Goal: Information Seeking & Learning: Learn about a topic

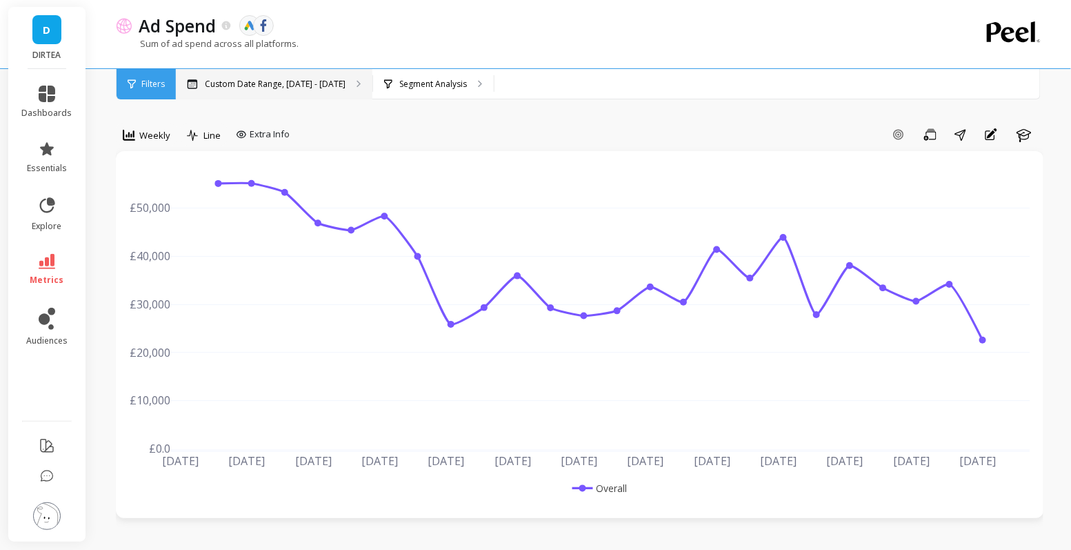
click at [320, 81] on p "Custom Date Range, [DATE] - [DATE]" at bounding box center [275, 84] width 141 height 11
click at [413, 86] on p "Segment Analysis" at bounding box center [433, 84] width 68 height 11
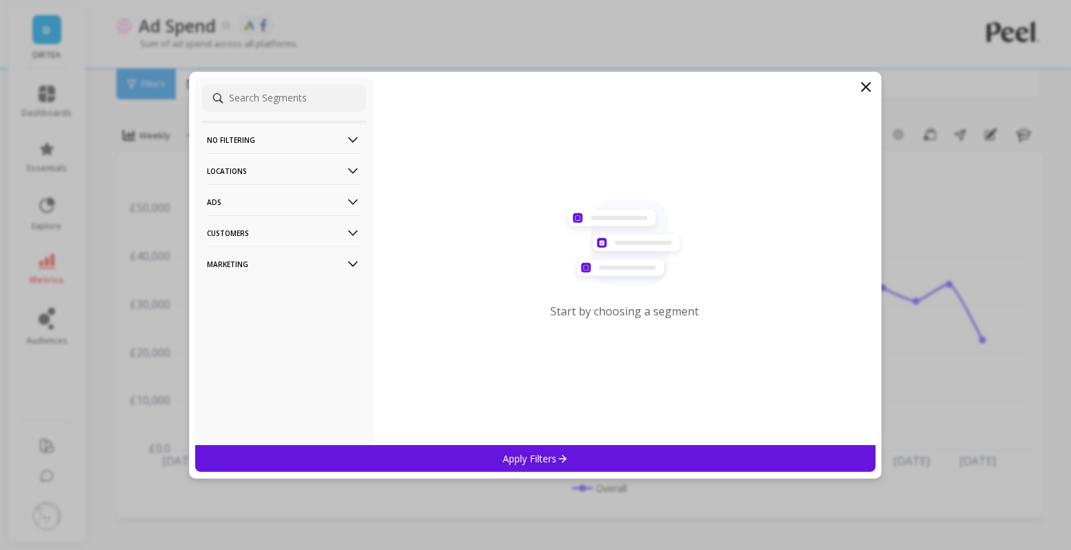
click at [303, 228] on p "Customers" at bounding box center [284, 232] width 153 height 35
click at [324, 235] on p "Customers" at bounding box center [284, 232] width 153 height 35
click at [317, 259] on p "Marketing" at bounding box center [284, 263] width 153 height 35
click at [307, 176] on p "Locations" at bounding box center [284, 170] width 153 height 35
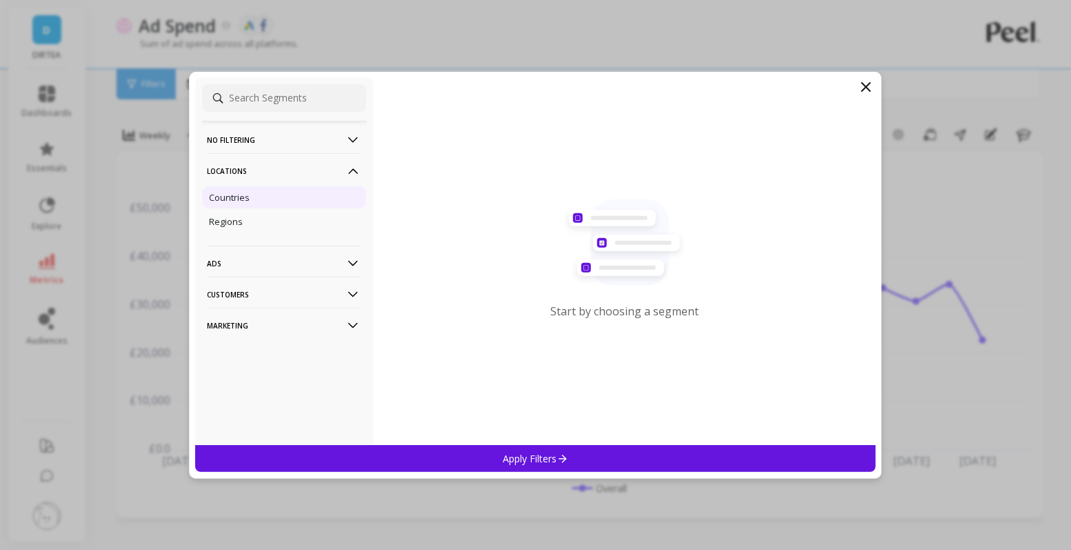
click at [279, 192] on div "Countries" at bounding box center [284, 197] width 164 height 22
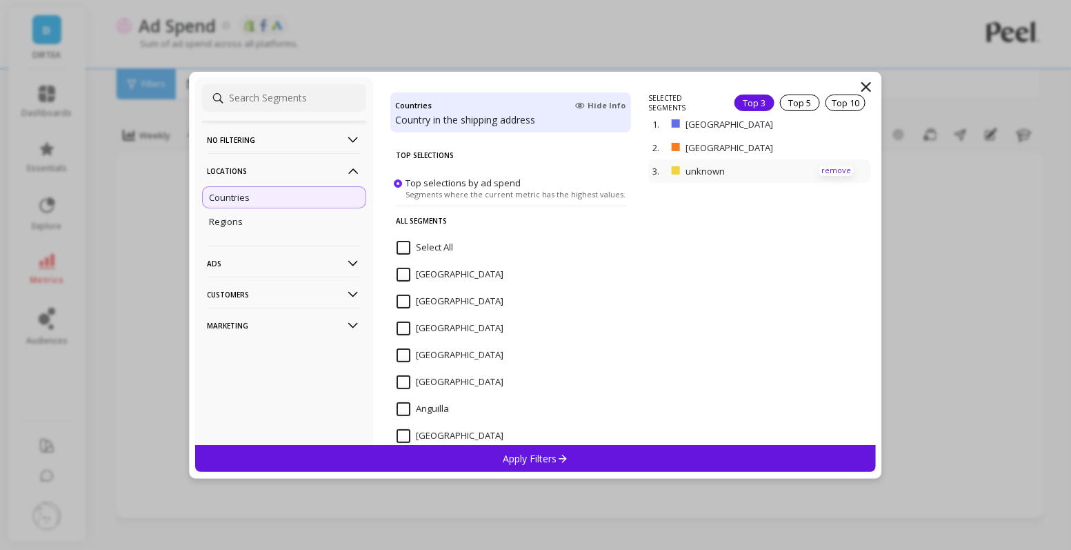
click at [833, 166] on p "remove" at bounding box center [836, 171] width 35 height 10
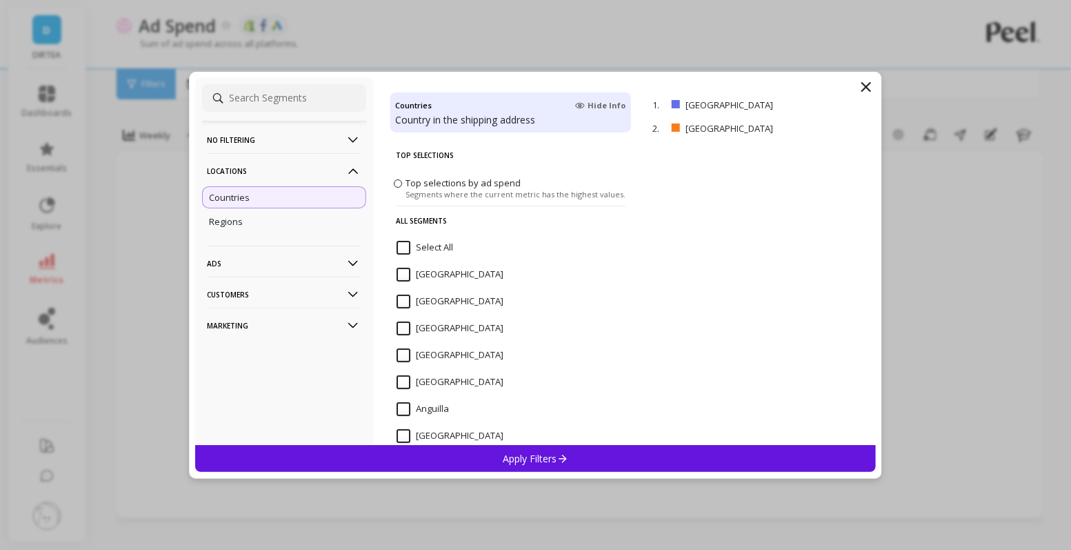
click at [550, 462] on p "Apply Filters" at bounding box center [536, 458] width 66 height 13
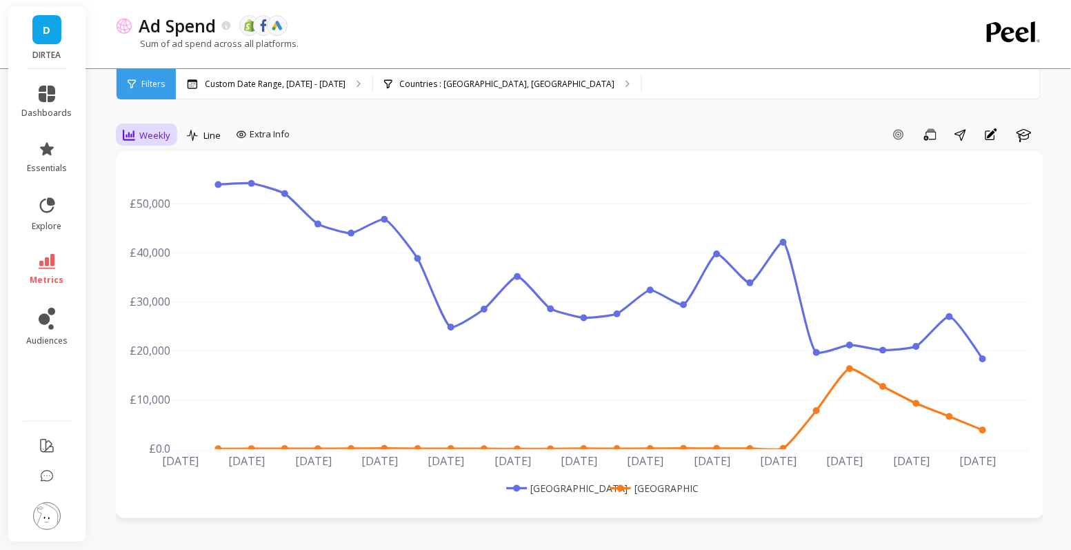
click at [137, 136] on div "Weekly" at bounding box center [147, 135] width 48 height 17
click at [155, 197] on div "Daily" at bounding box center [167, 192] width 79 height 13
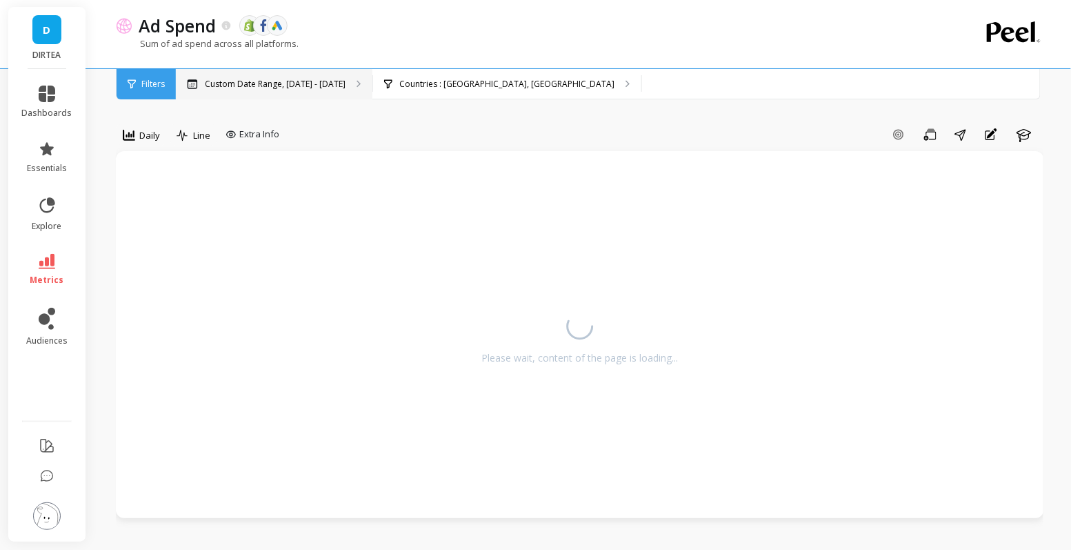
click at [269, 94] on div "Custom Date Range, [DATE] - [DATE]" at bounding box center [274, 84] width 197 height 30
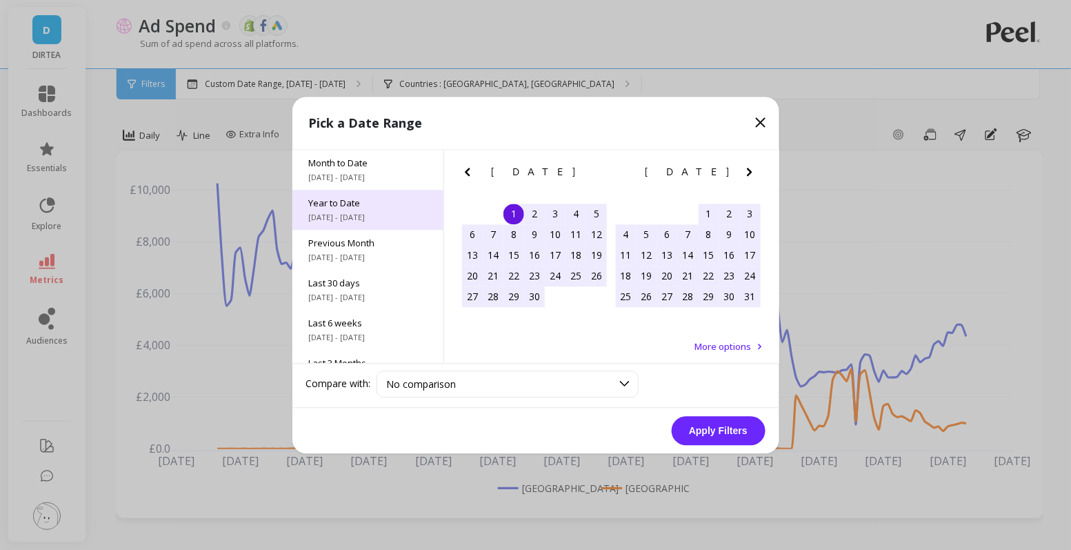
click at [349, 215] on span "[DATE] - [DATE]" at bounding box center [368, 217] width 118 height 11
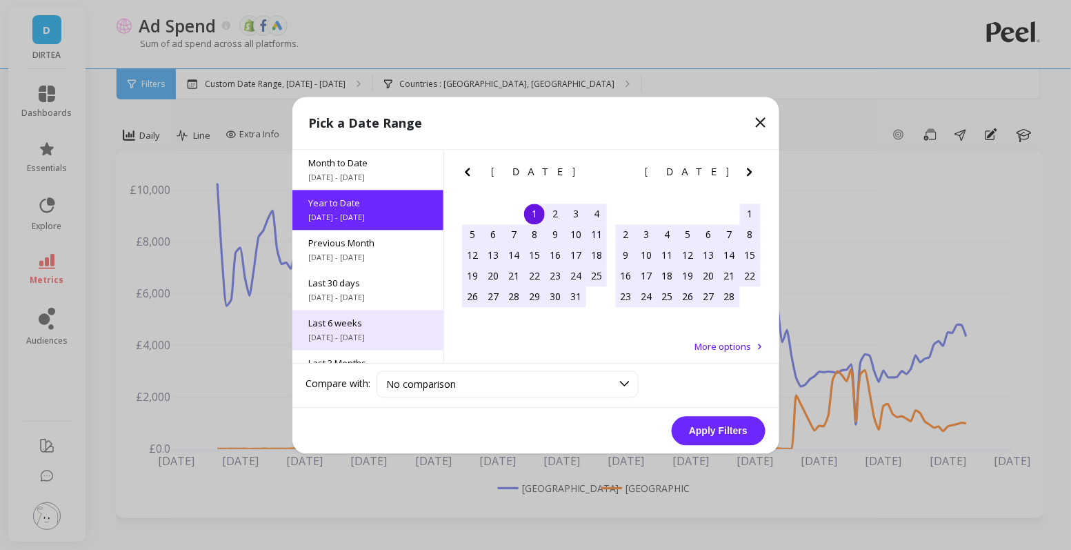
click at [342, 321] on span "Last 6 weeks" at bounding box center [368, 323] width 118 height 12
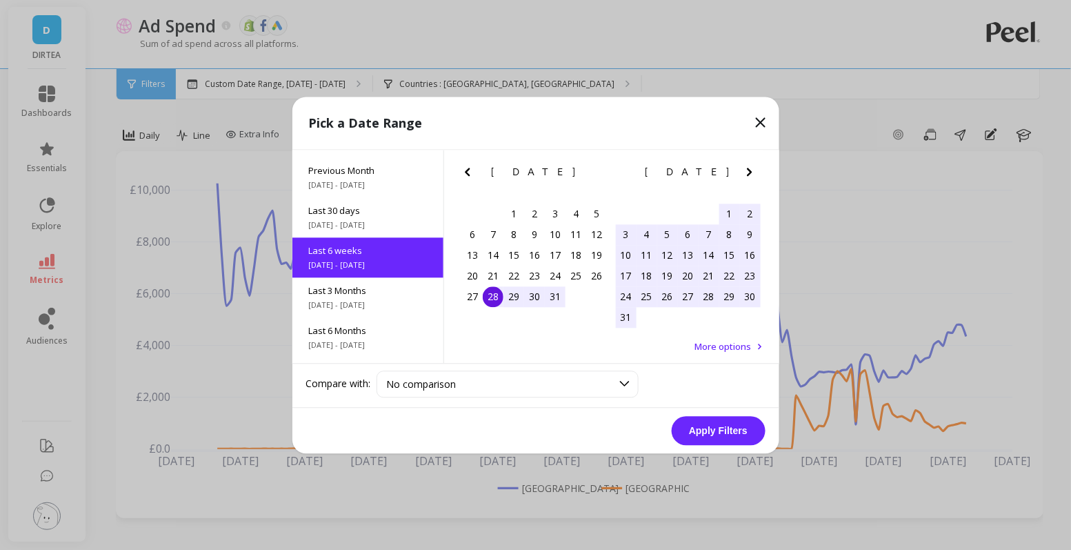
scroll to position [73, 0]
click at [495, 292] on div "28" at bounding box center [493, 296] width 21 height 21
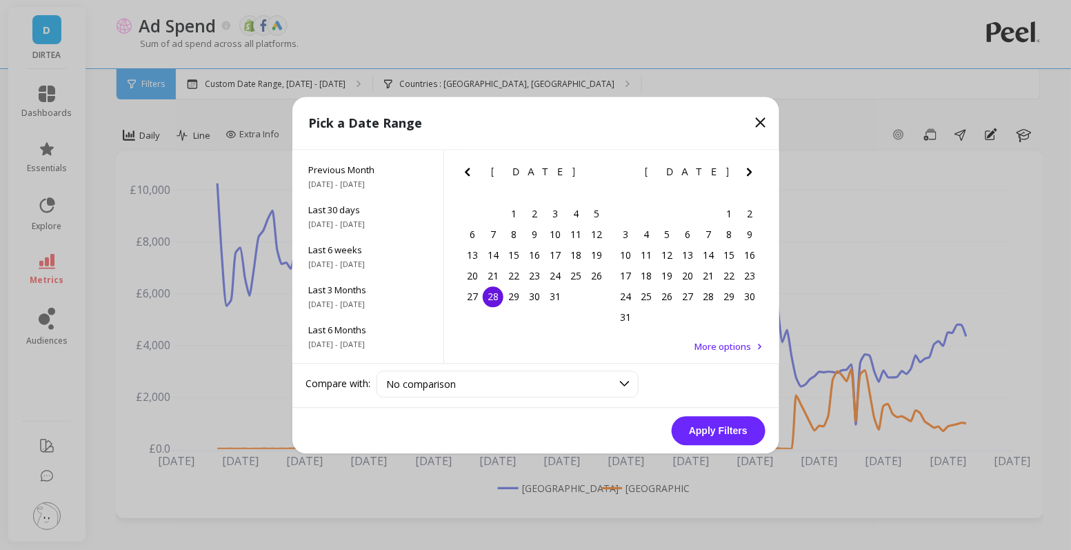
click at [756, 173] on icon "Next Month" at bounding box center [749, 171] width 17 height 17
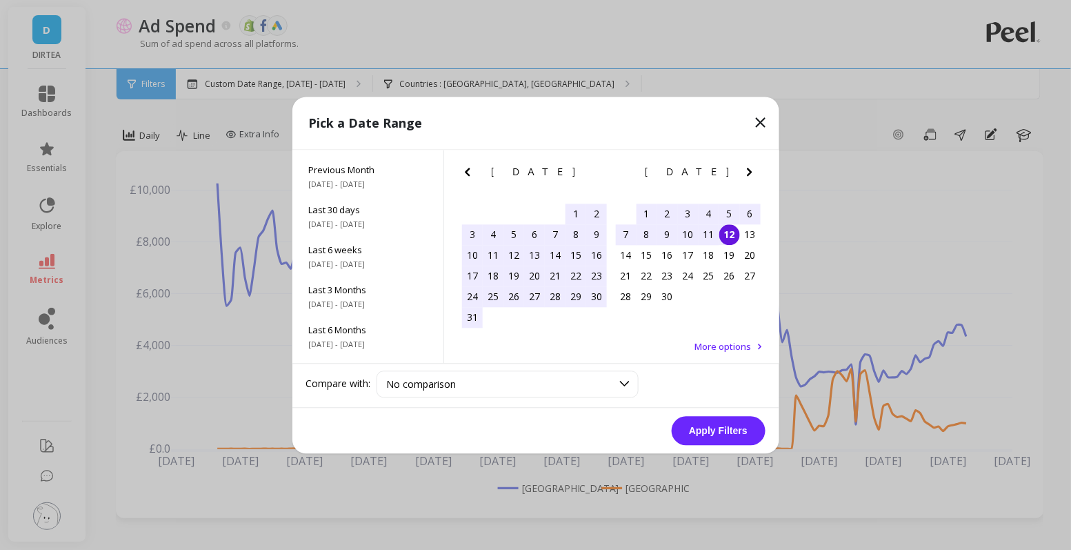
click at [728, 243] on div "12" at bounding box center [729, 234] width 21 height 21
click at [715, 428] on button "Apply Filters" at bounding box center [719, 430] width 94 height 29
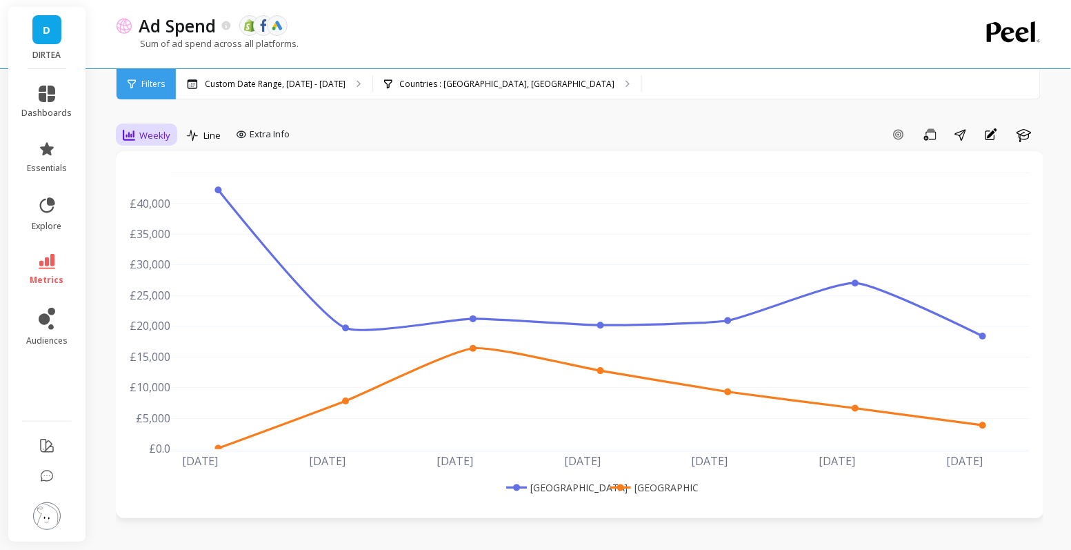
click at [164, 141] on span "Weekly" at bounding box center [154, 135] width 31 height 13
click at [161, 194] on div "Daily" at bounding box center [167, 192] width 79 height 13
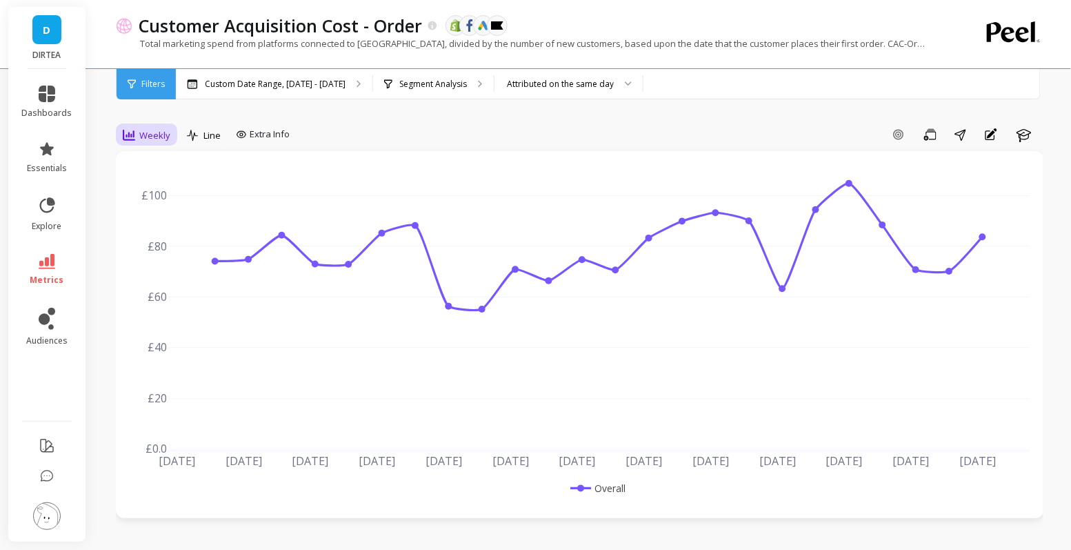
click at [147, 132] on span "Weekly" at bounding box center [154, 135] width 31 height 13
click at [141, 195] on div "Daily" at bounding box center [167, 192] width 79 height 13
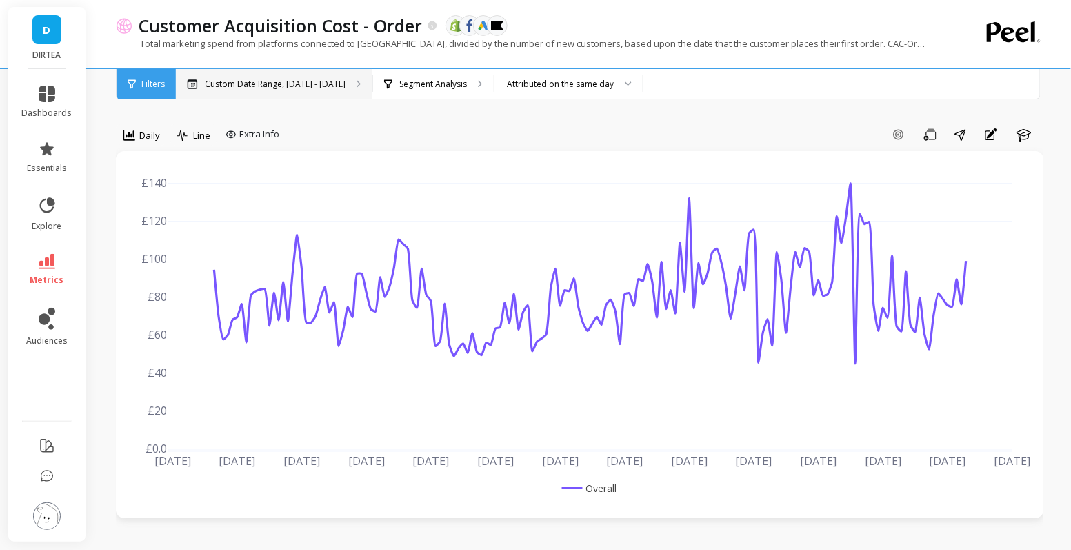
click at [259, 86] on p "Custom Date Range, [DATE] - [DATE]" at bounding box center [275, 84] width 141 height 11
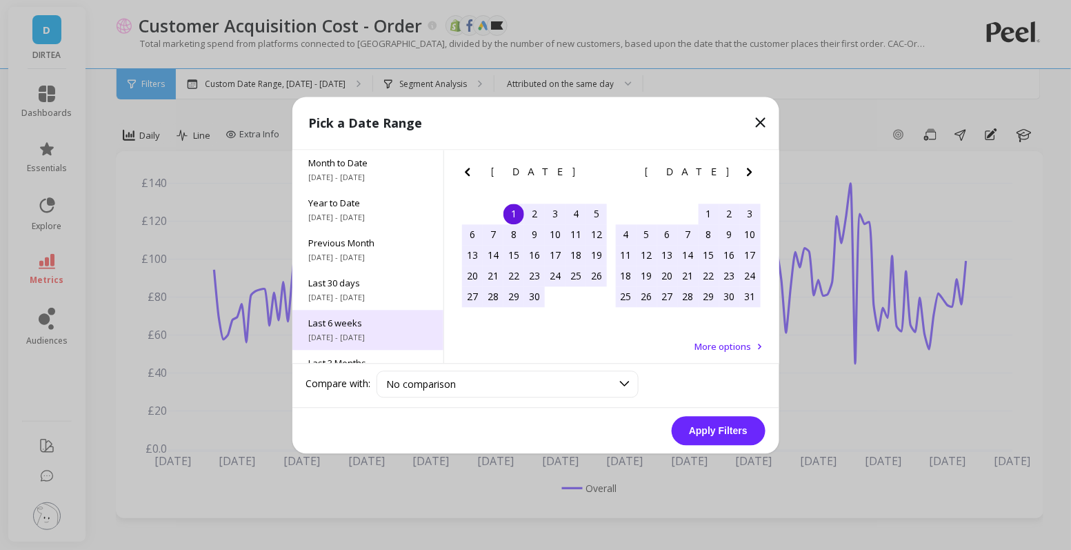
click at [381, 321] on span "Last 6 weeks" at bounding box center [368, 323] width 118 height 12
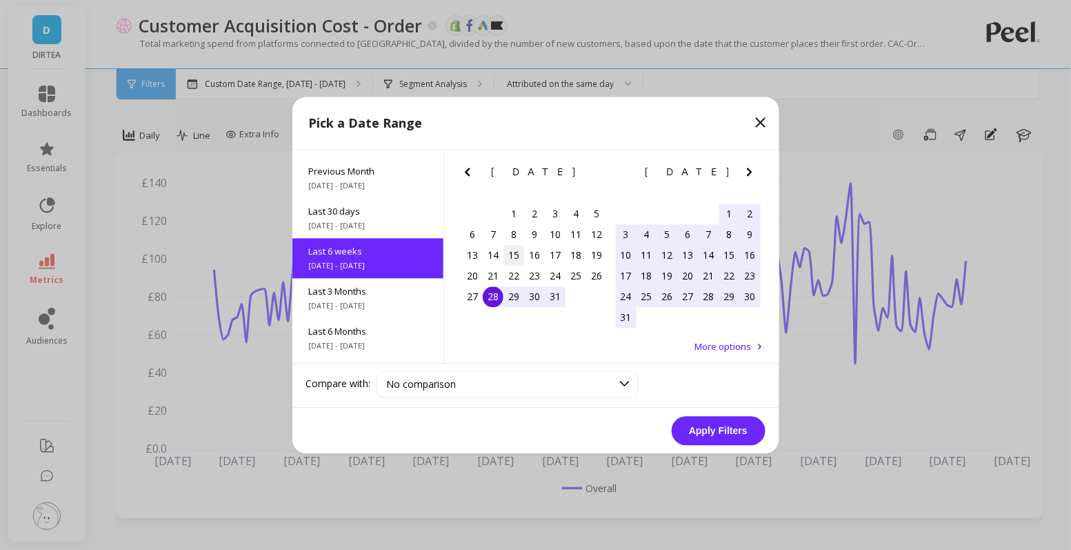
scroll to position [73, 0]
click at [493, 306] on div "28" at bounding box center [493, 296] width 21 height 21
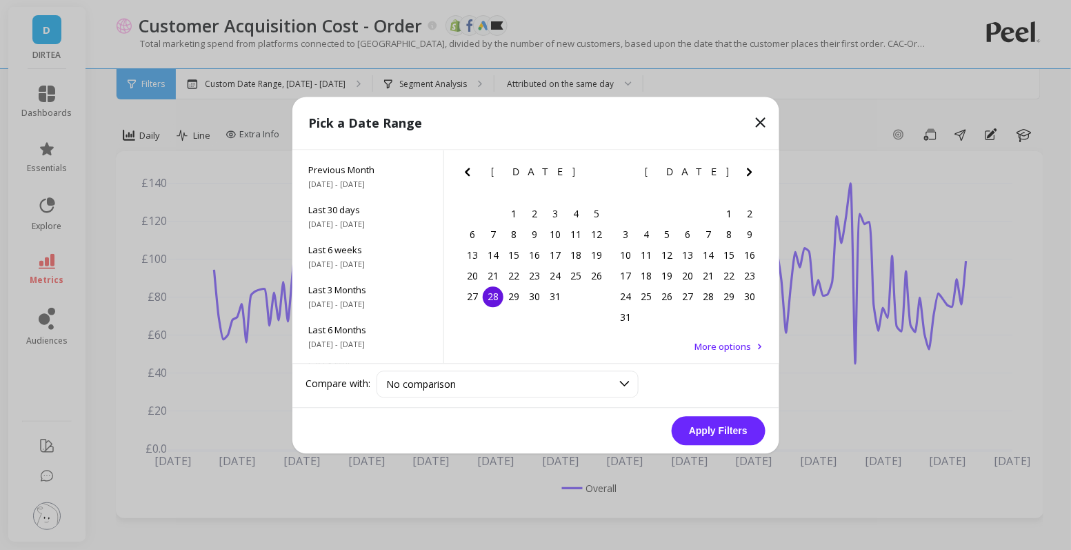
click at [750, 167] on icon "Next Month" at bounding box center [749, 171] width 17 height 17
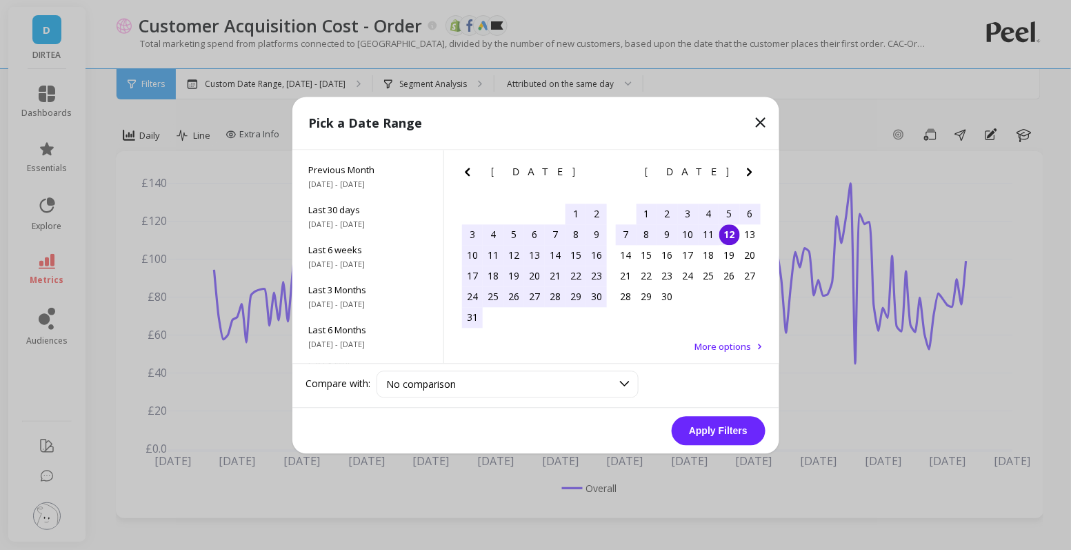
click at [729, 237] on div "12" at bounding box center [729, 234] width 21 height 21
click at [717, 435] on button "Apply Filters" at bounding box center [719, 430] width 94 height 29
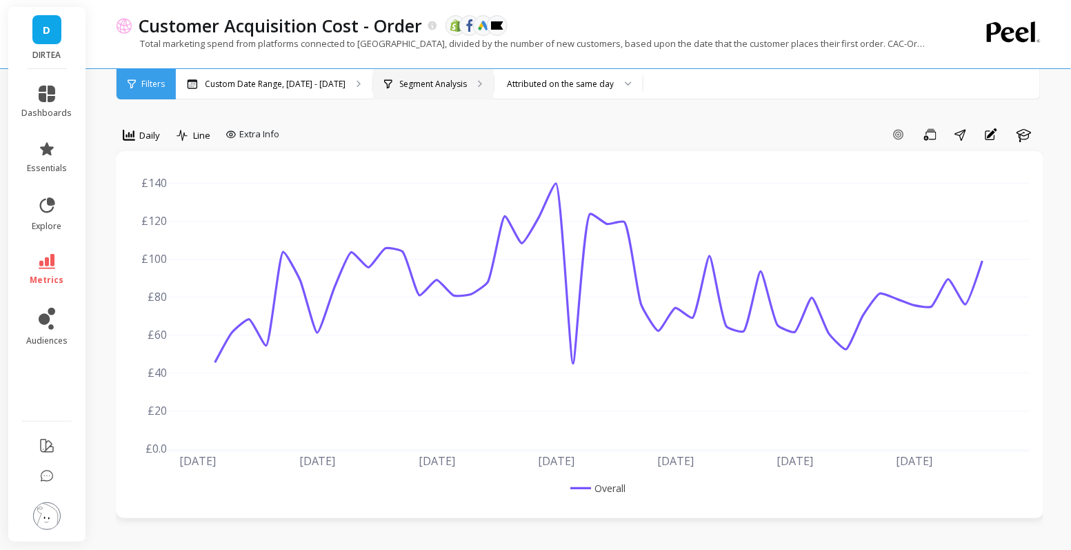
click at [448, 83] on p "Segment Analysis" at bounding box center [433, 84] width 68 height 11
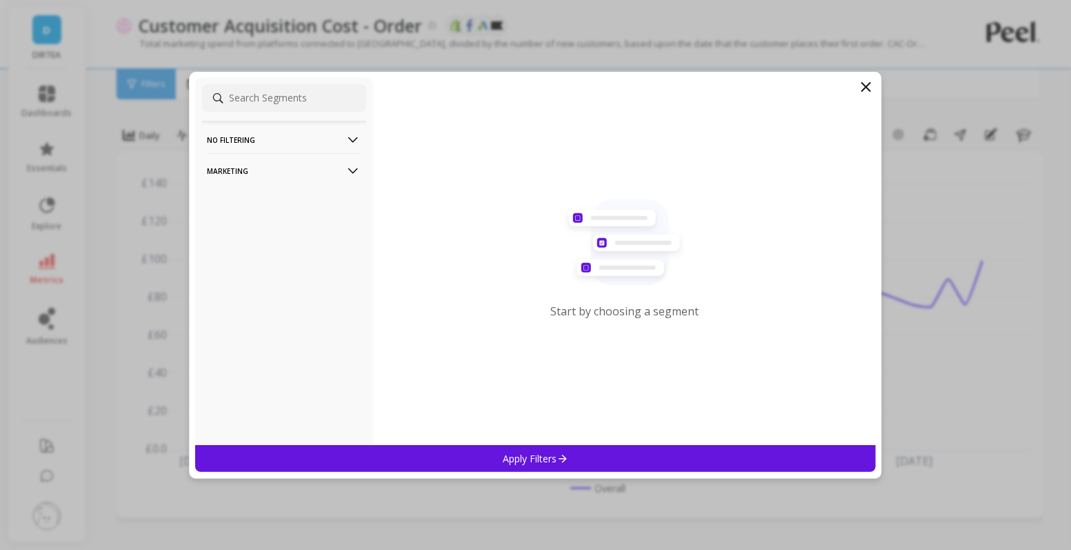
click at [337, 159] on p "Marketing" at bounding box center [284, 170] width 153 height 35
click at [252, 243] on div "Countries" at bounding box center [284, 246] width 164 height 22
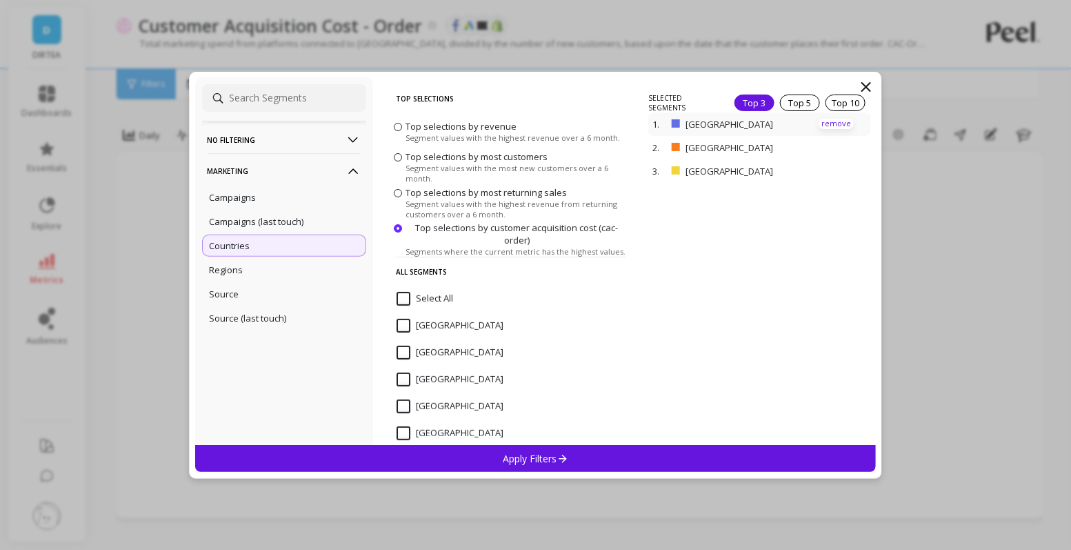
click at [837, 126] on p "remove" at bounding box center [836, 124] width 35 height 10
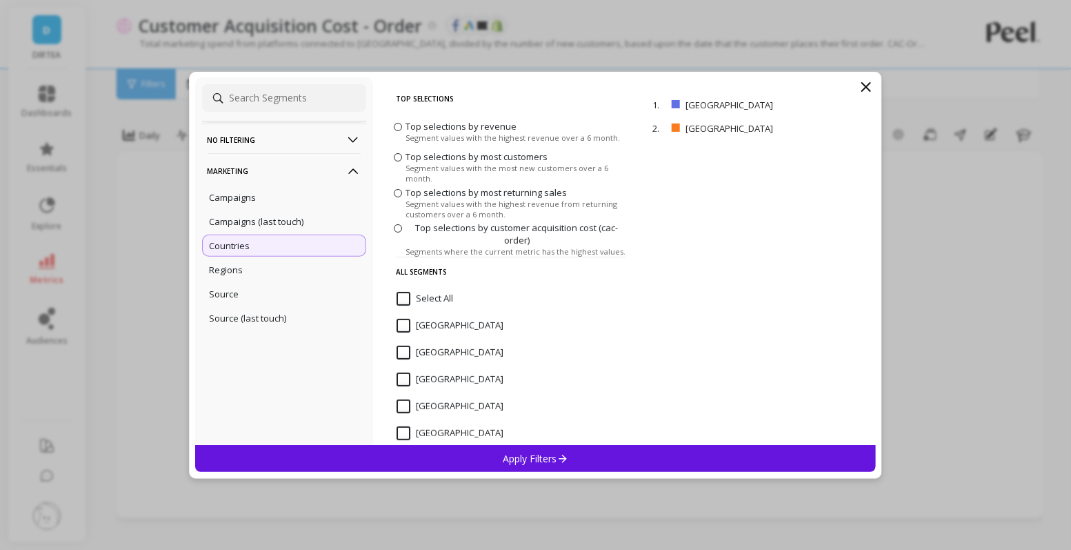
click at [586, 456] on div "Apply Filters" at bounding box center [535, 458] width 681 height 27
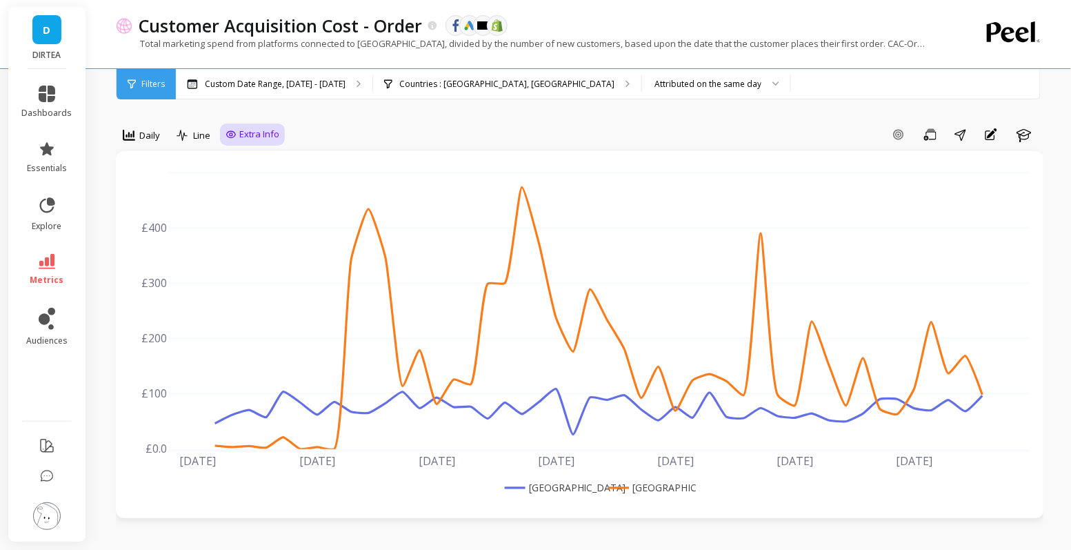
click at [232, 132] on icon at bounding box center [231, 134] width 11 height 11
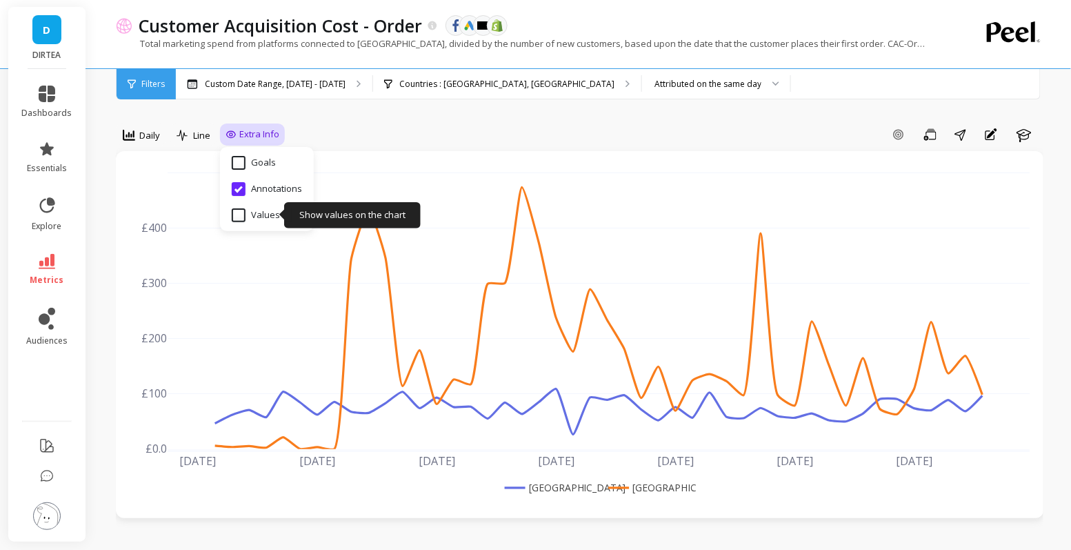
click at [237, 217] on input "Values" at bounding box center [256, 215] width 48 height 14
checkbox input "true"
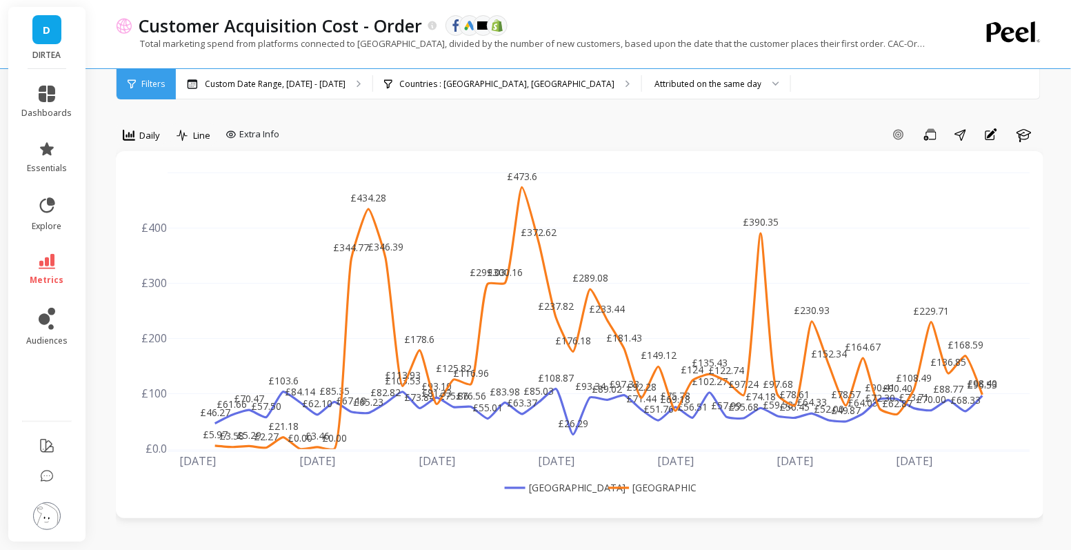
click at [375, 132] on div "Add Goal Save Share Annotations Learn" at bounding box center [664, 134] width 759 height 22
click at [48, 269] on link "metrics" at bounding box center [47, 270] width 50 height 32
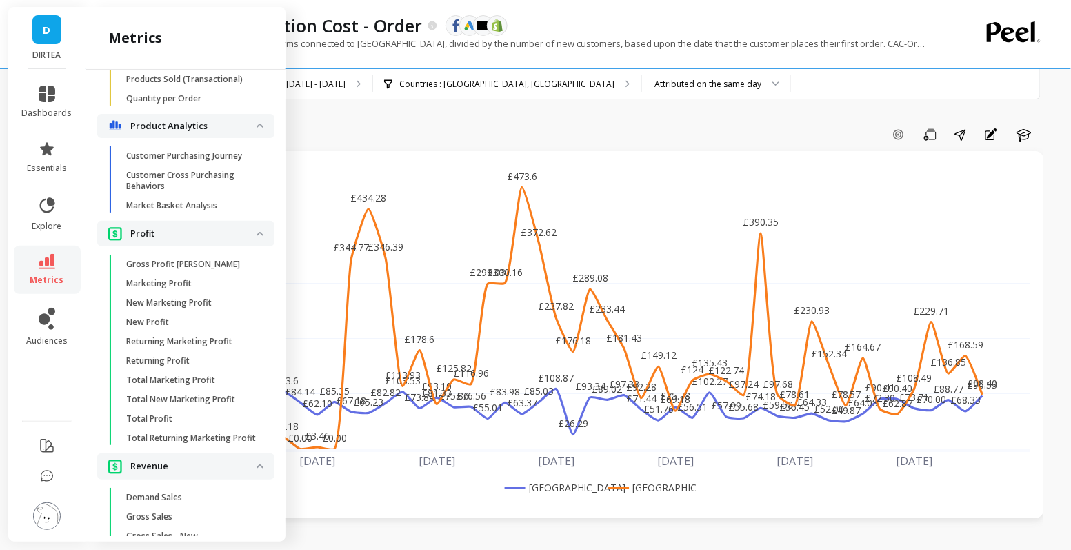
scroll to position [2743, 0]
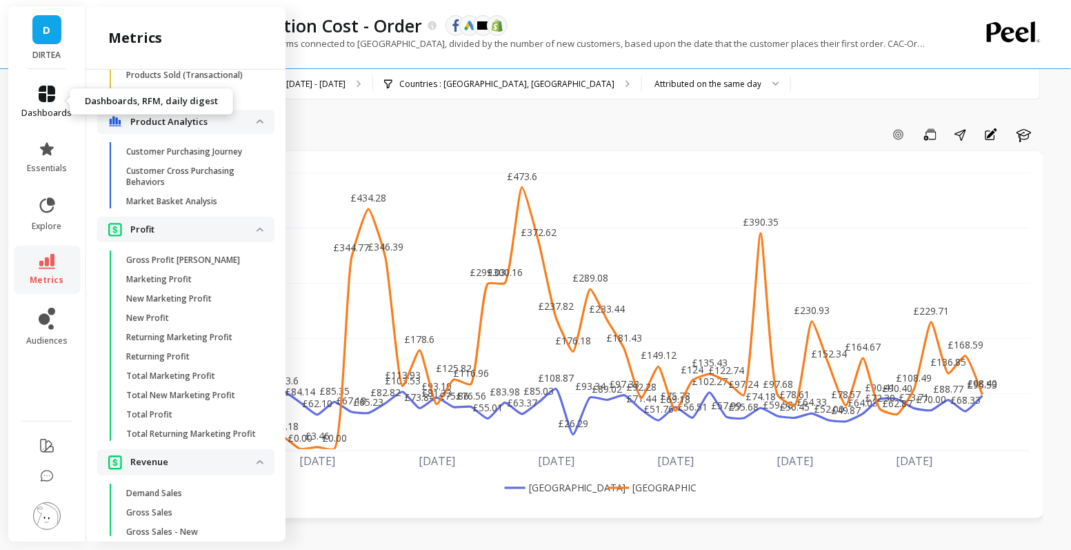
click at [57, 103] on link "dashboards" at bounding box center [47, 102] width 50 height 33
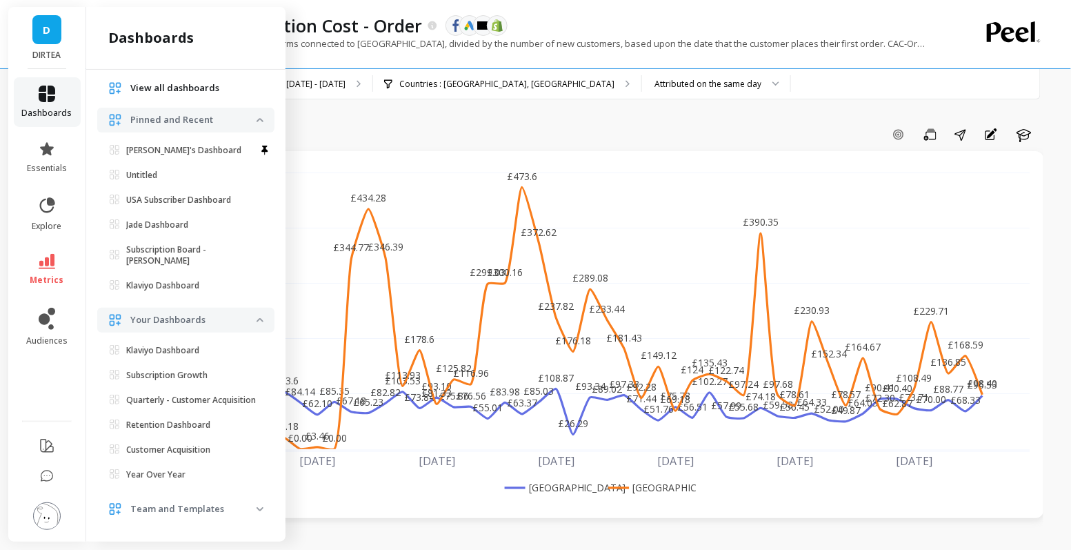
scroll to position [66, 0]
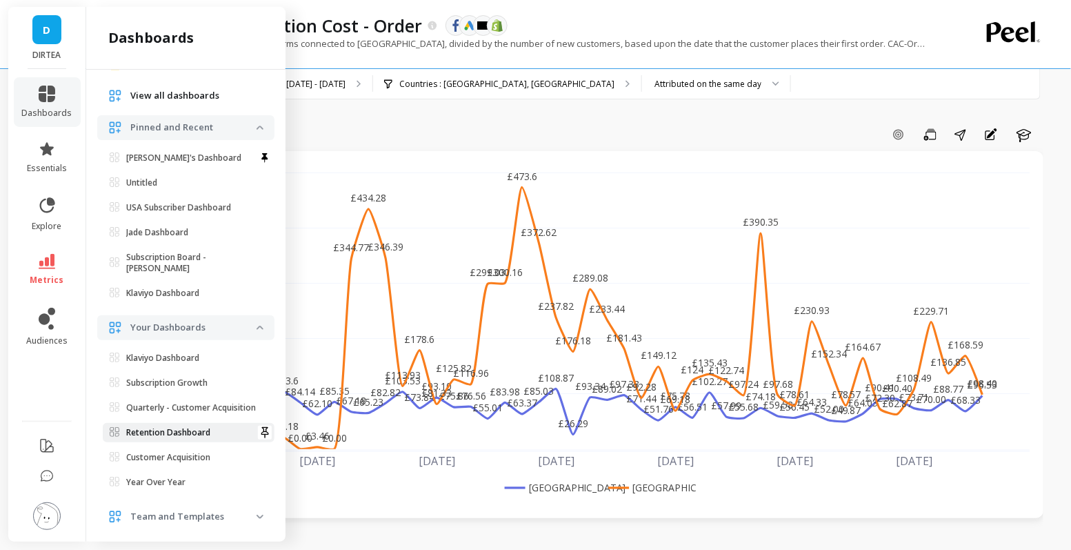
click at [195, 433] on p "Retention Dashboard" at bounding box center [168, 432] width 84 height 11
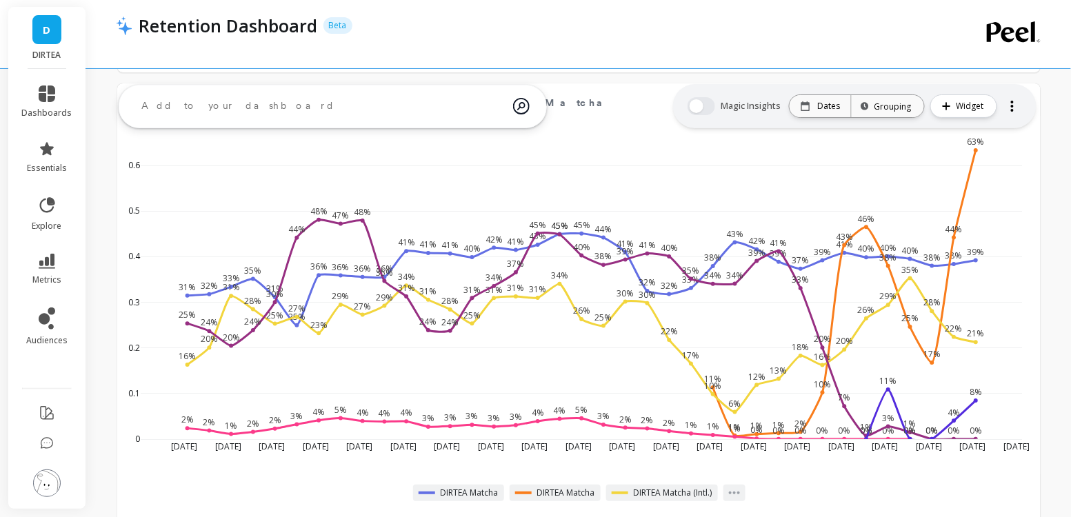
scroll to position [3244, 0]
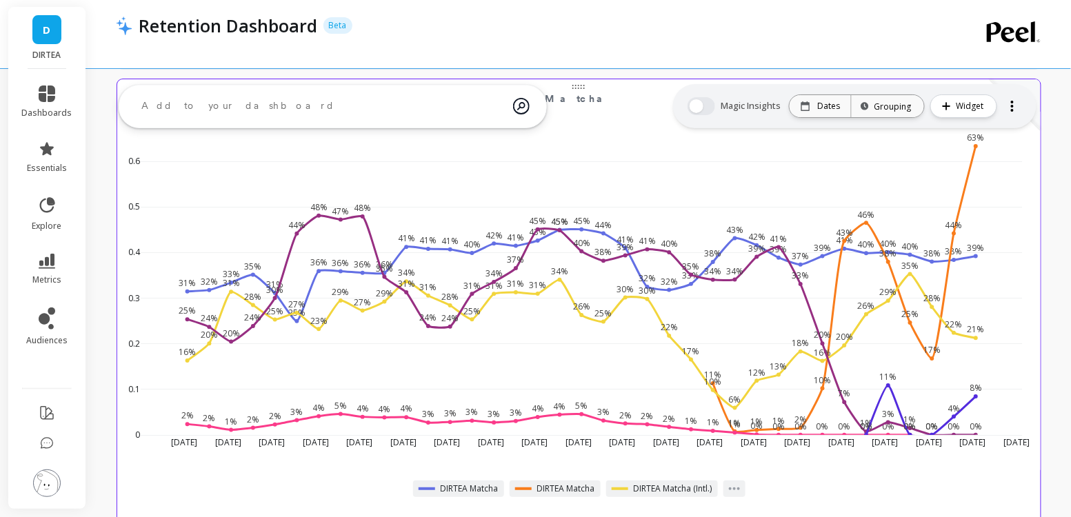
click at [530, 490] on div "DIRTEA Matcha" at bounding box center [555, 489] width 91 height 17
click at [521, 488] on div at bounding box center [523, 489] width 17 height 3
click at [549, 488] on span "DIRTEA Matcha" at bounding box center [566, 489] width 58 height 11
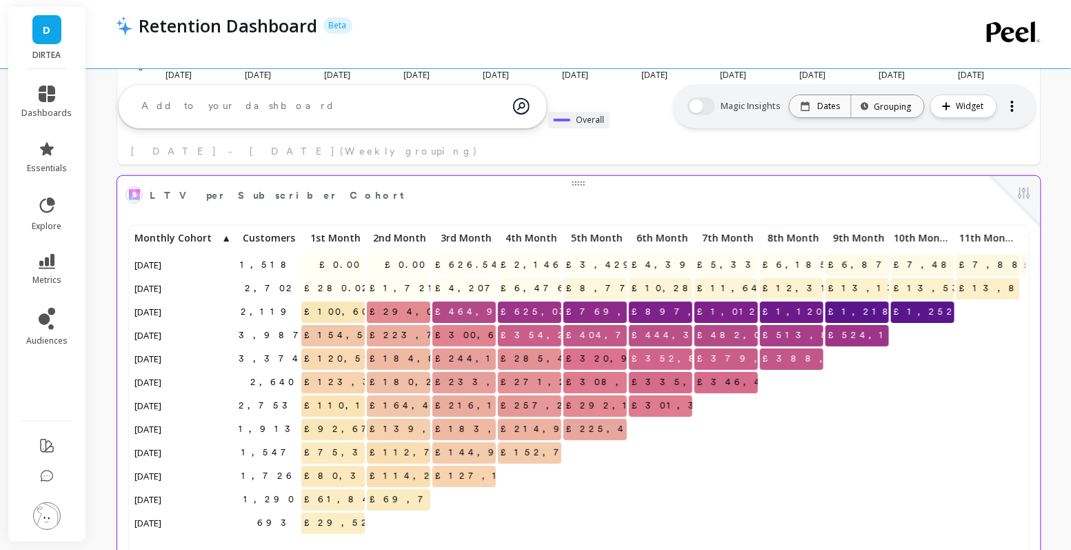
scroll to position [1747, 0]
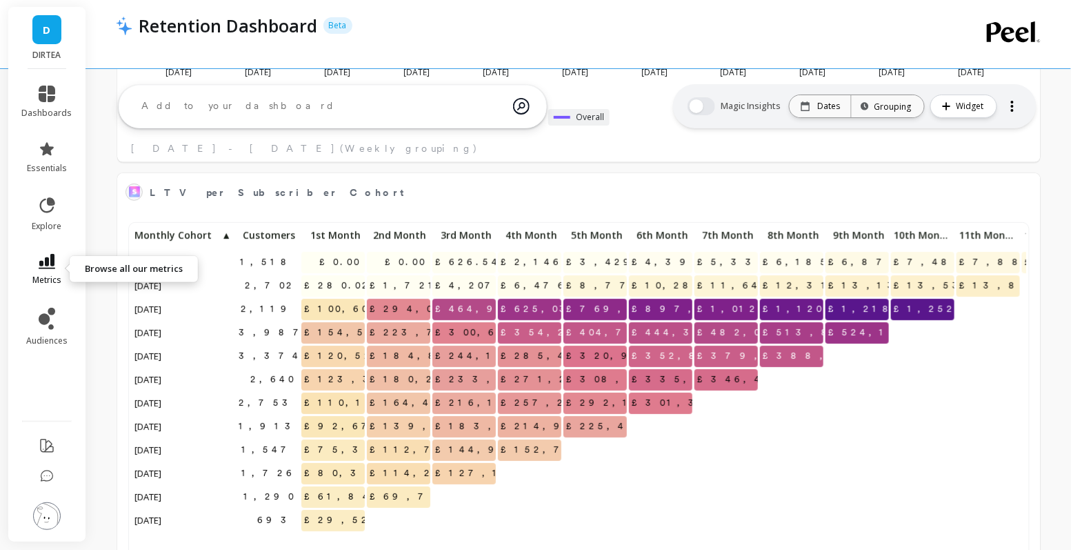
click at [49, 276] on span "metrics" at bounding box center [46, 280] width 29 height 11
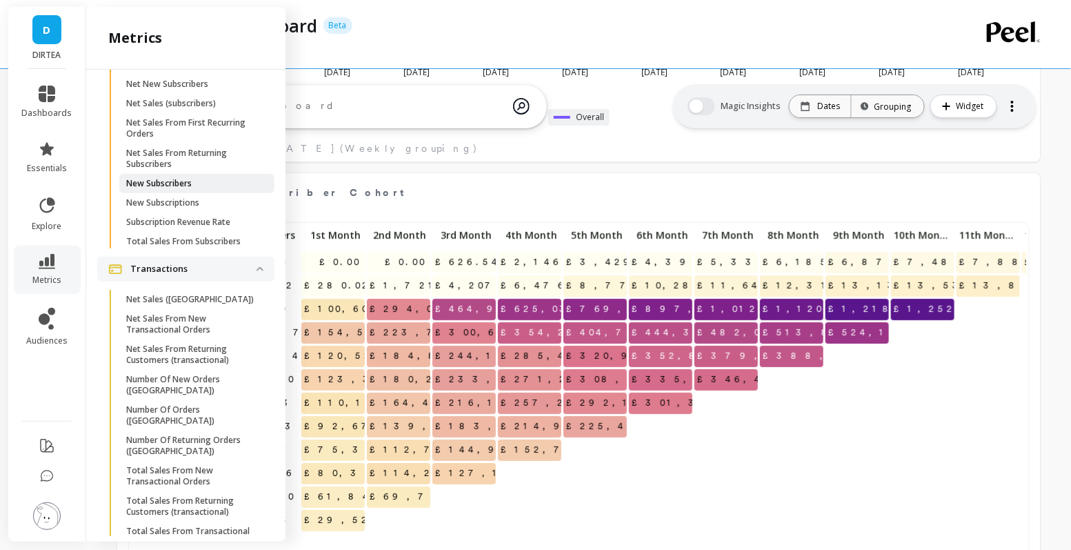
scroll to position [1755, 0]
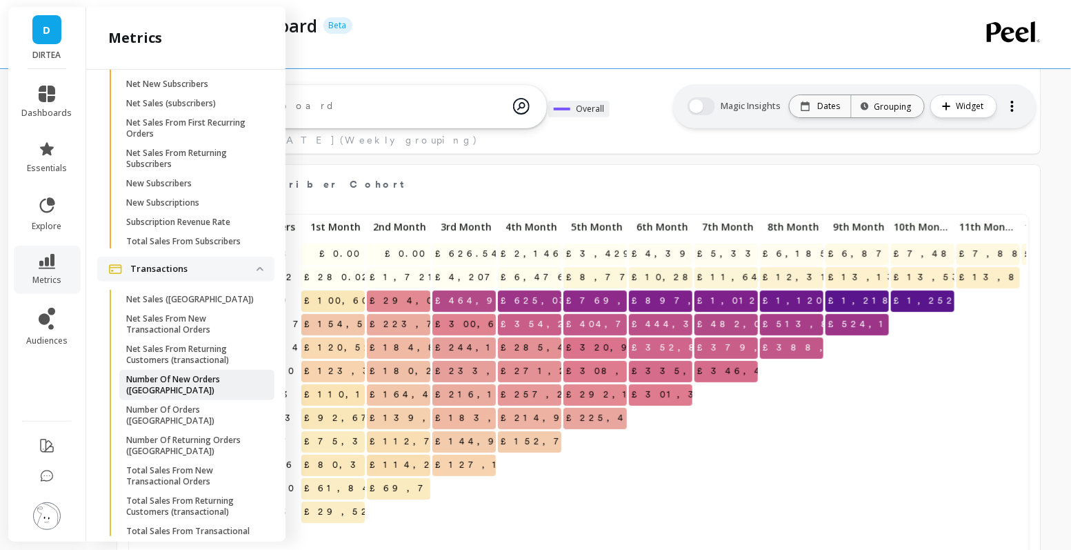
click at [195, 376] on p "Number Of New Orders (tx)" at bounding box center [192, 385] width 132 height 22
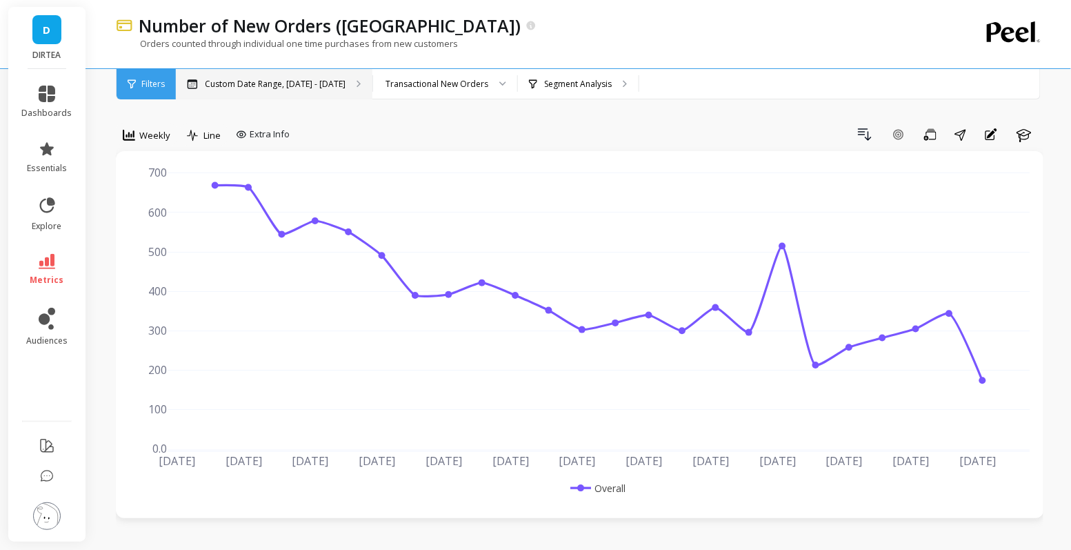
click at [303, 87] on p "Custom Date Range, [DATE] - [DATE]" at bounding box center [275, 84] width 141 height 11
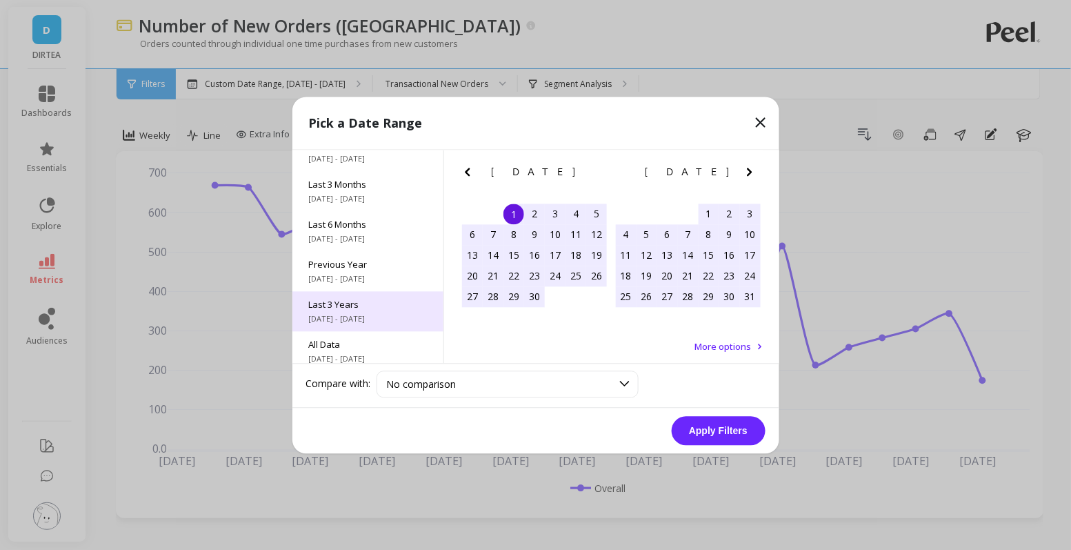
click at [375, 311] on div "Last 3 Years 10/1/2022 - 9/30/2025" at bounding box center [367, 311] width 151 height 40
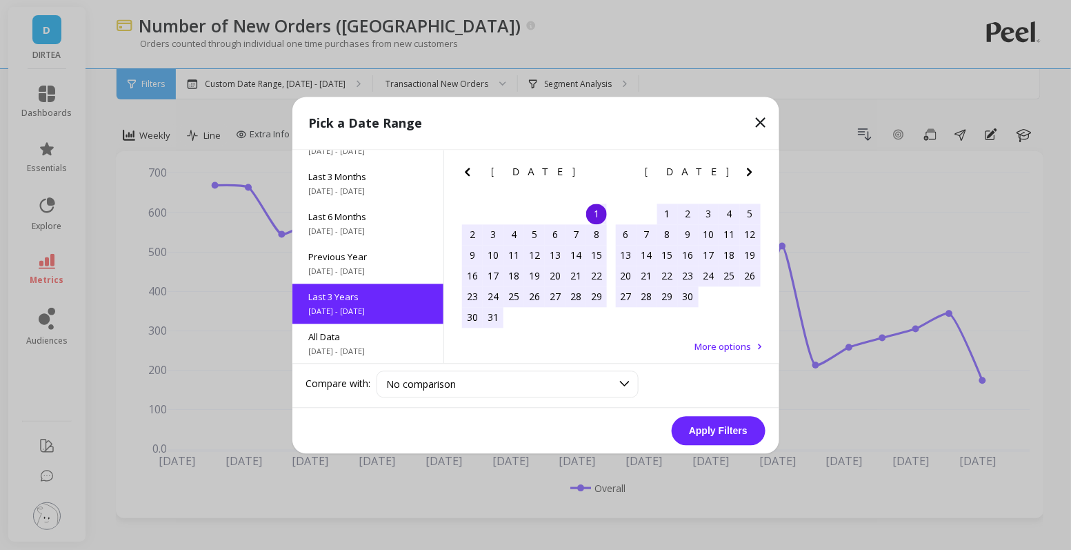
click at [706, 431] on button "Apply Filters" at bounding box center [719, 430] width 94 height 29
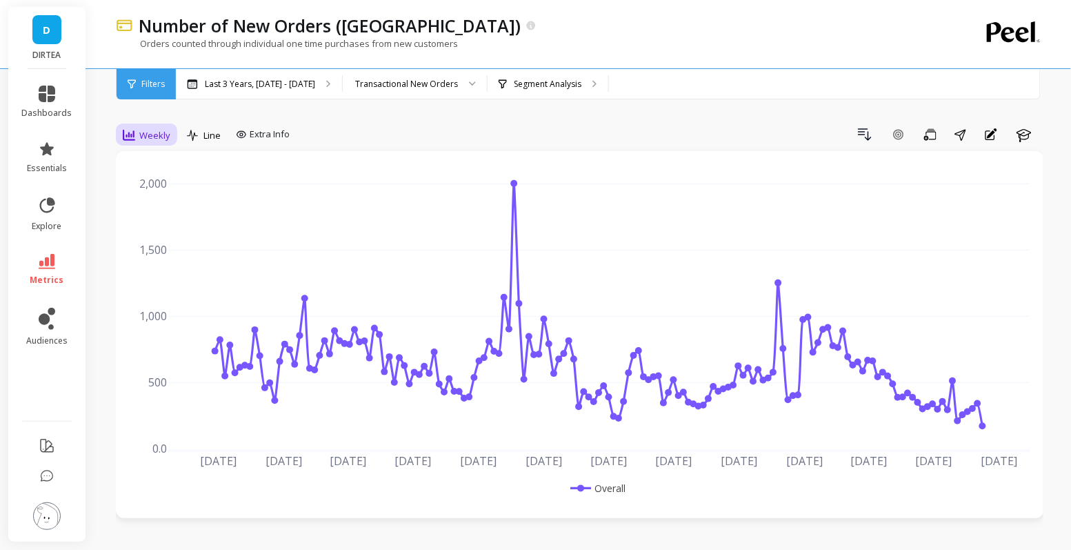
click at [163, 137] on span "Weekly" at bounding box center [154, 135] width 31 height 13
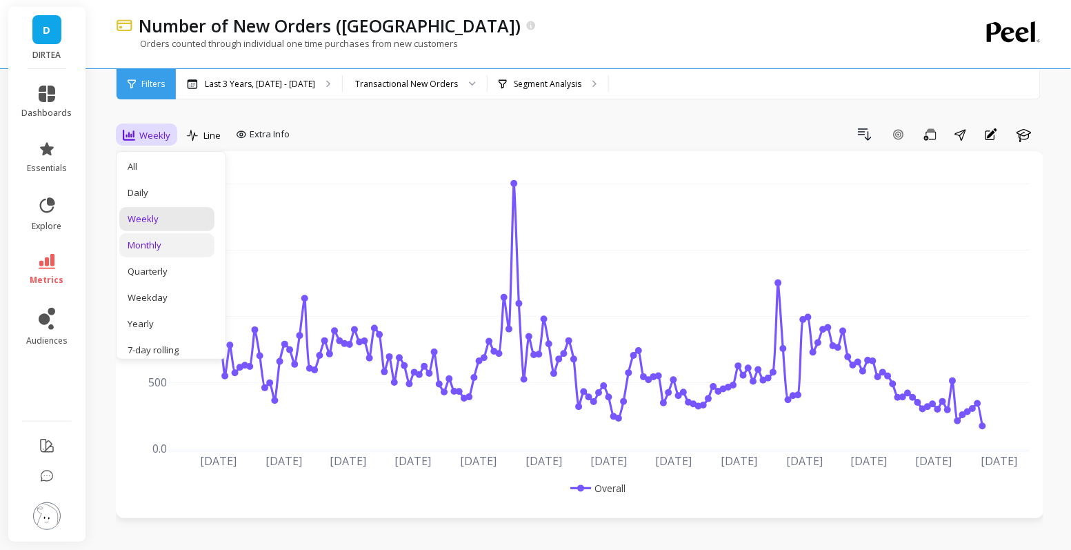
click at [186, 247] on div "Monthly" at bounding box center [167, 245] width 79 height 13
